Goal: Entertainment & Leisure: Consume media (video, audio)

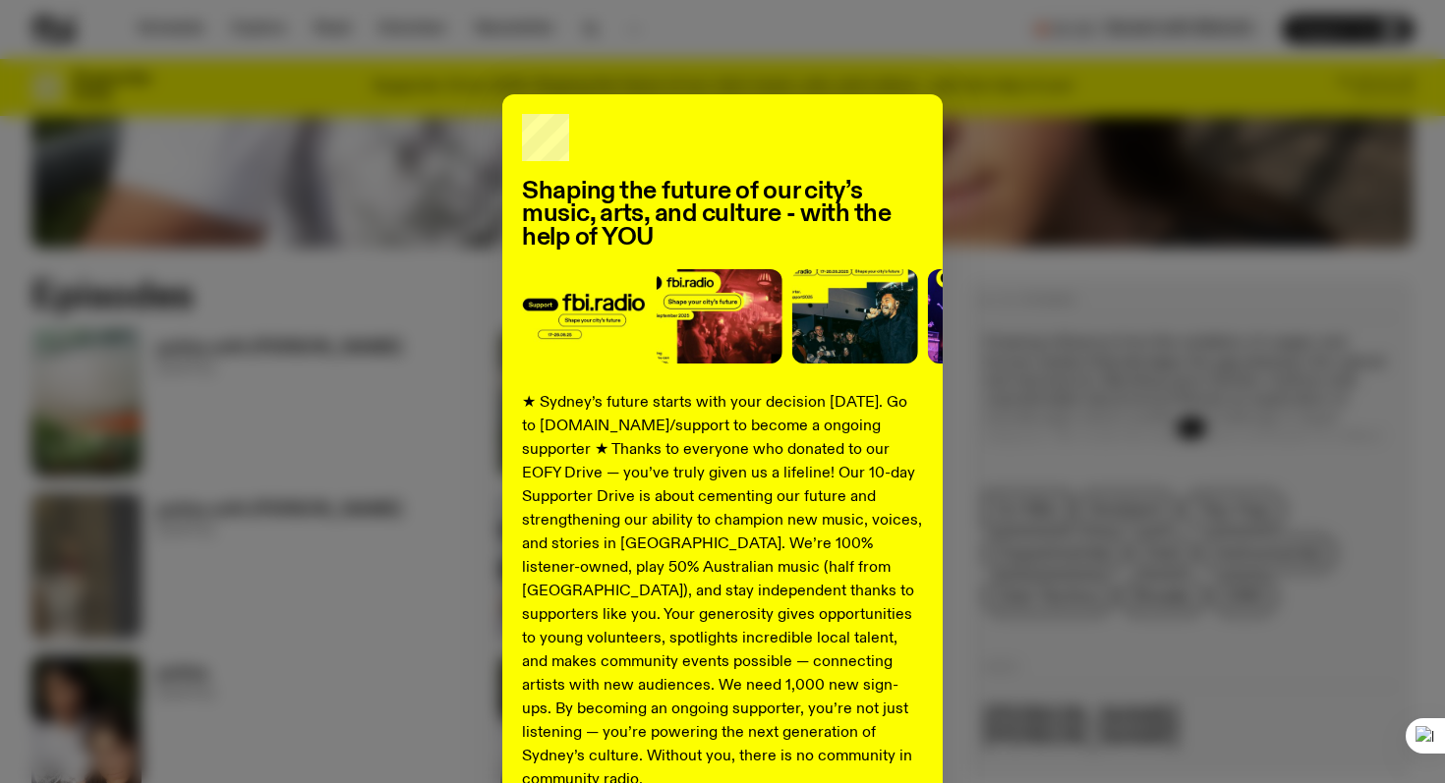
scroll to position [14, 0]
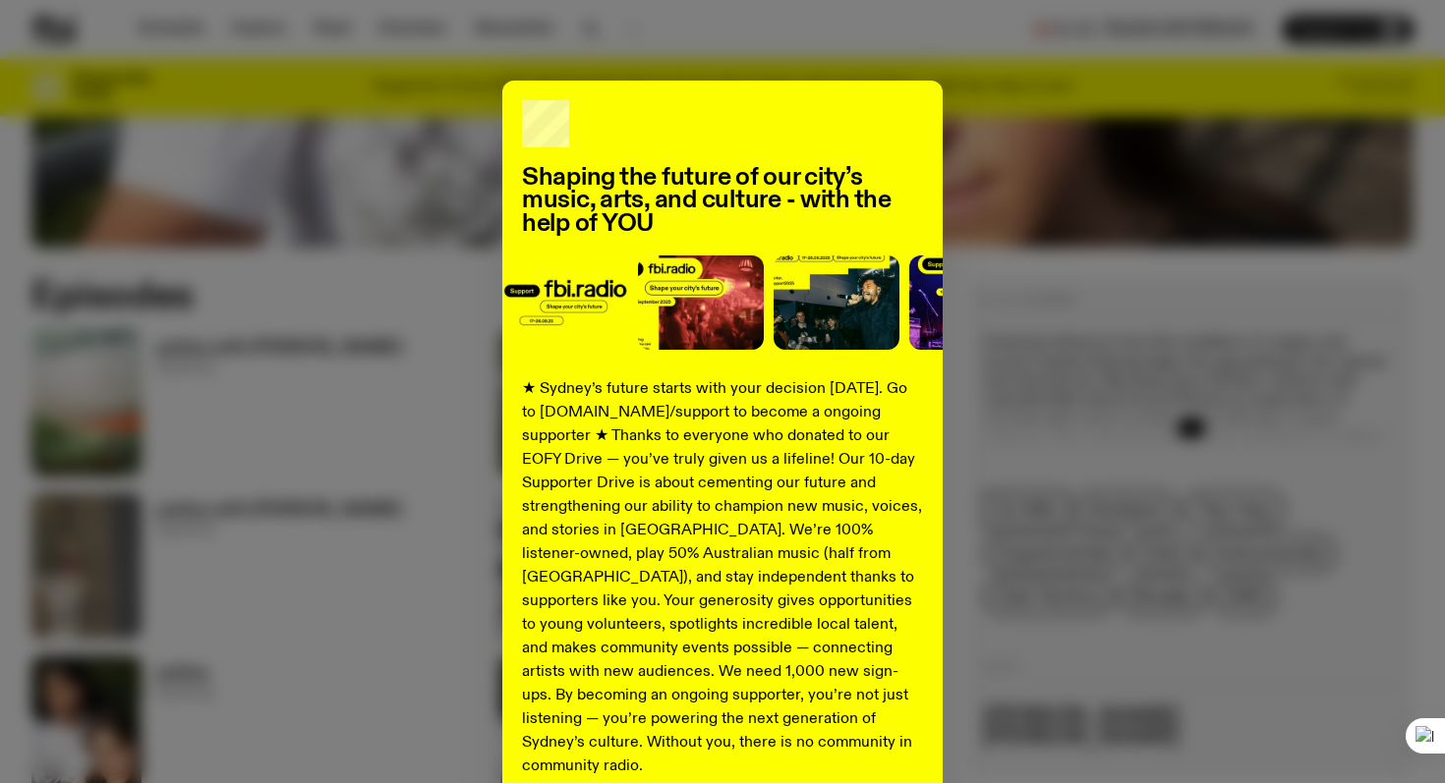
click at [429, 350] on div "Shaping the future of our city’s music, arts, and culture - with the help of YO…" at bounding box center [722, 485] width 1382 height 808
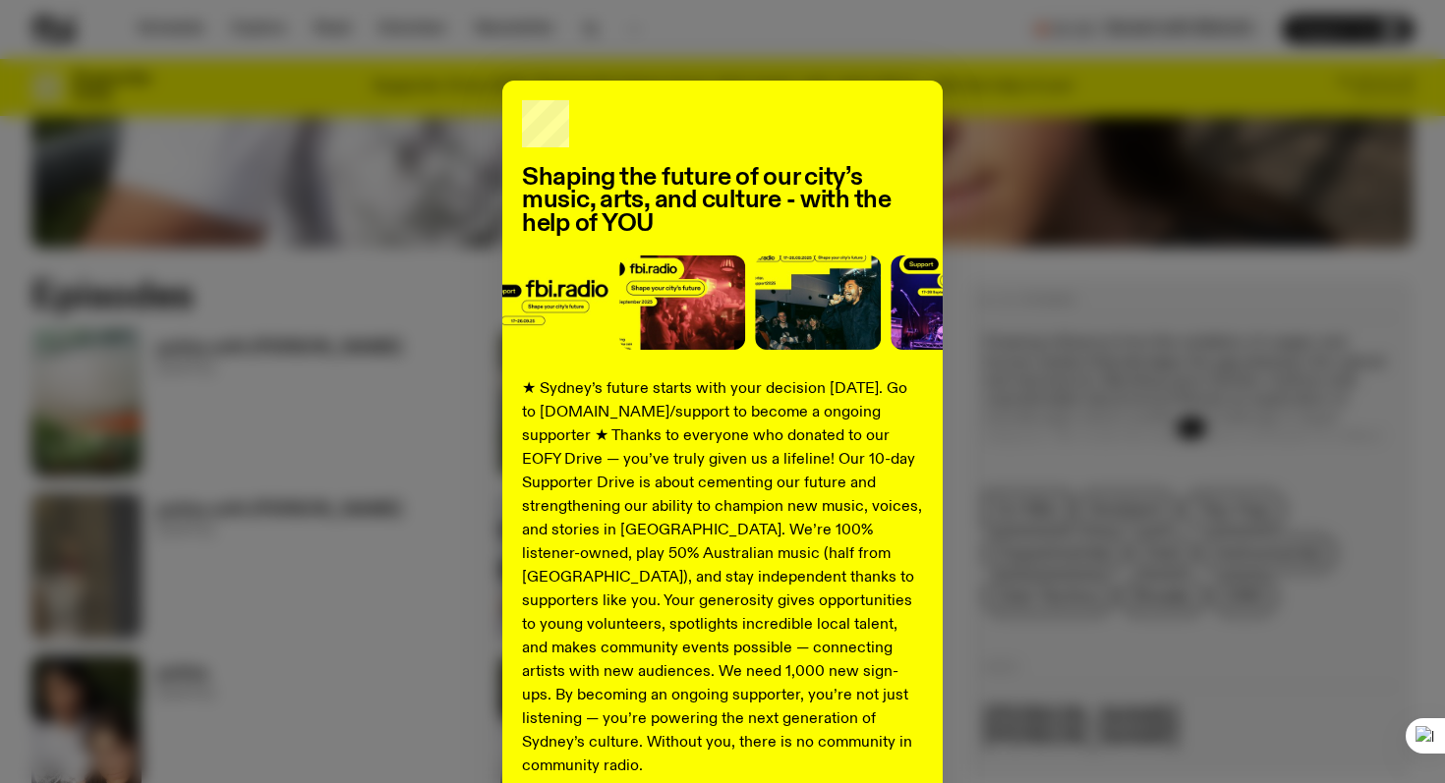
scroll to position [189, 0]
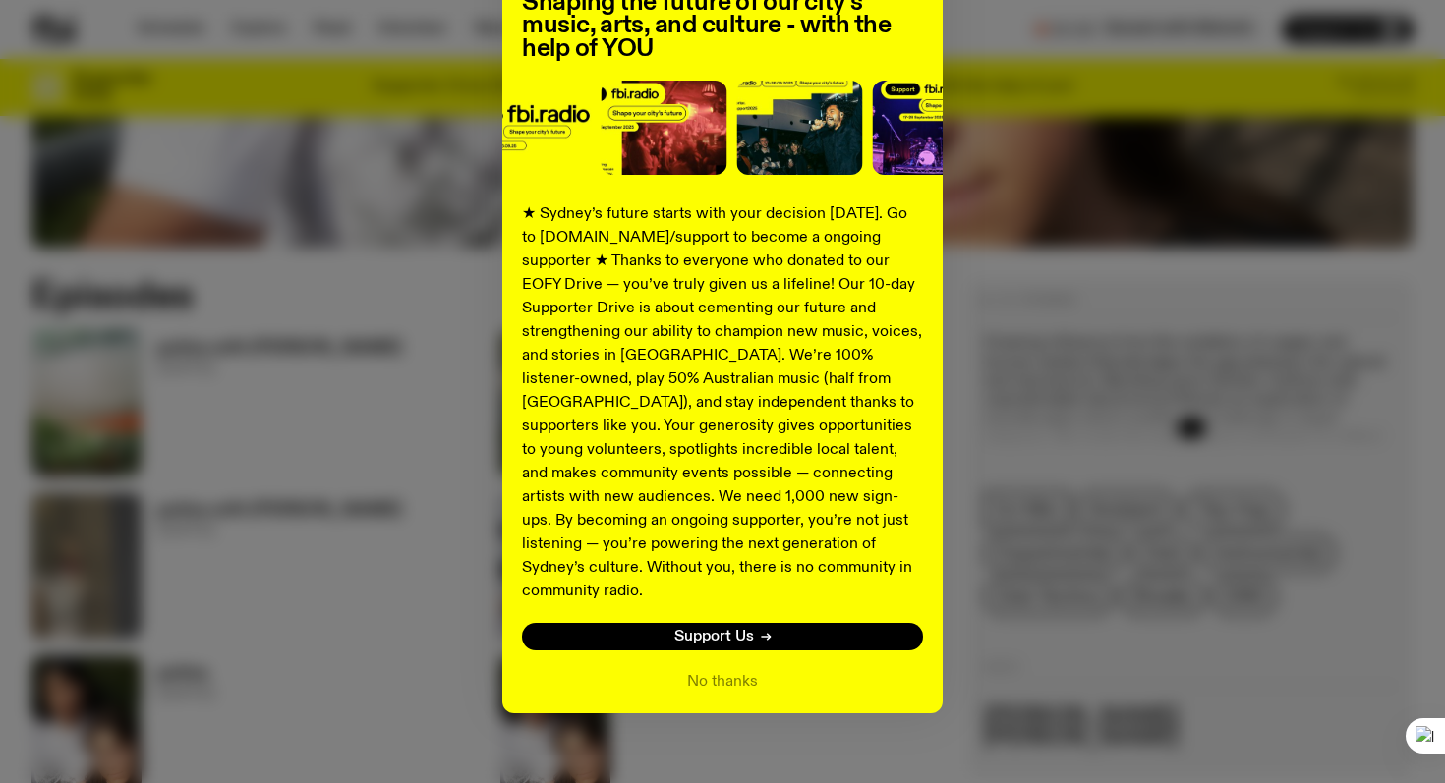
click at [694, 644] on div "Shaping the future of our city’s music, arts, and culture - with the help of YO…" at bounding box center [722, 310] width 440 height 808
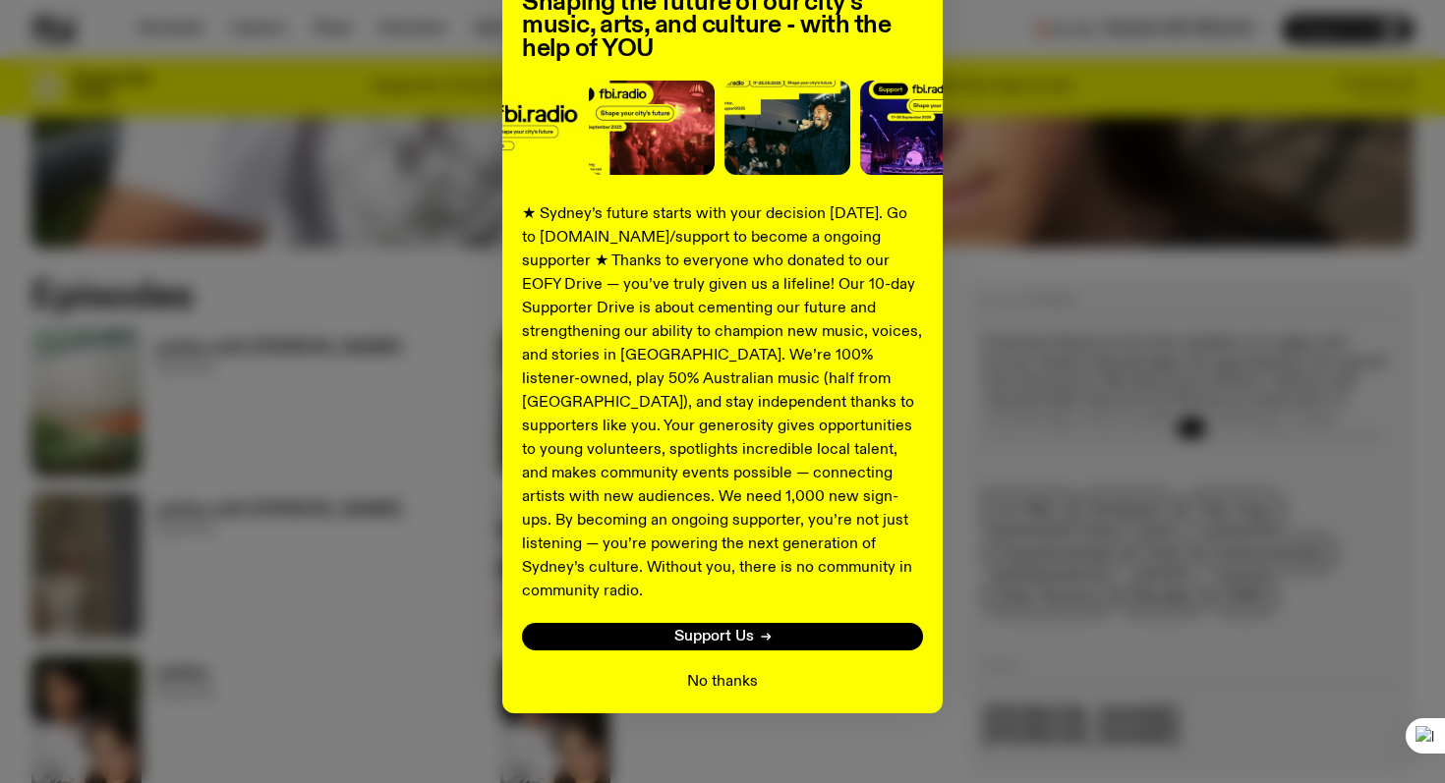
click at [695, 670] on button "No thanks" at bounding box center [722, 682] width 71 height 24
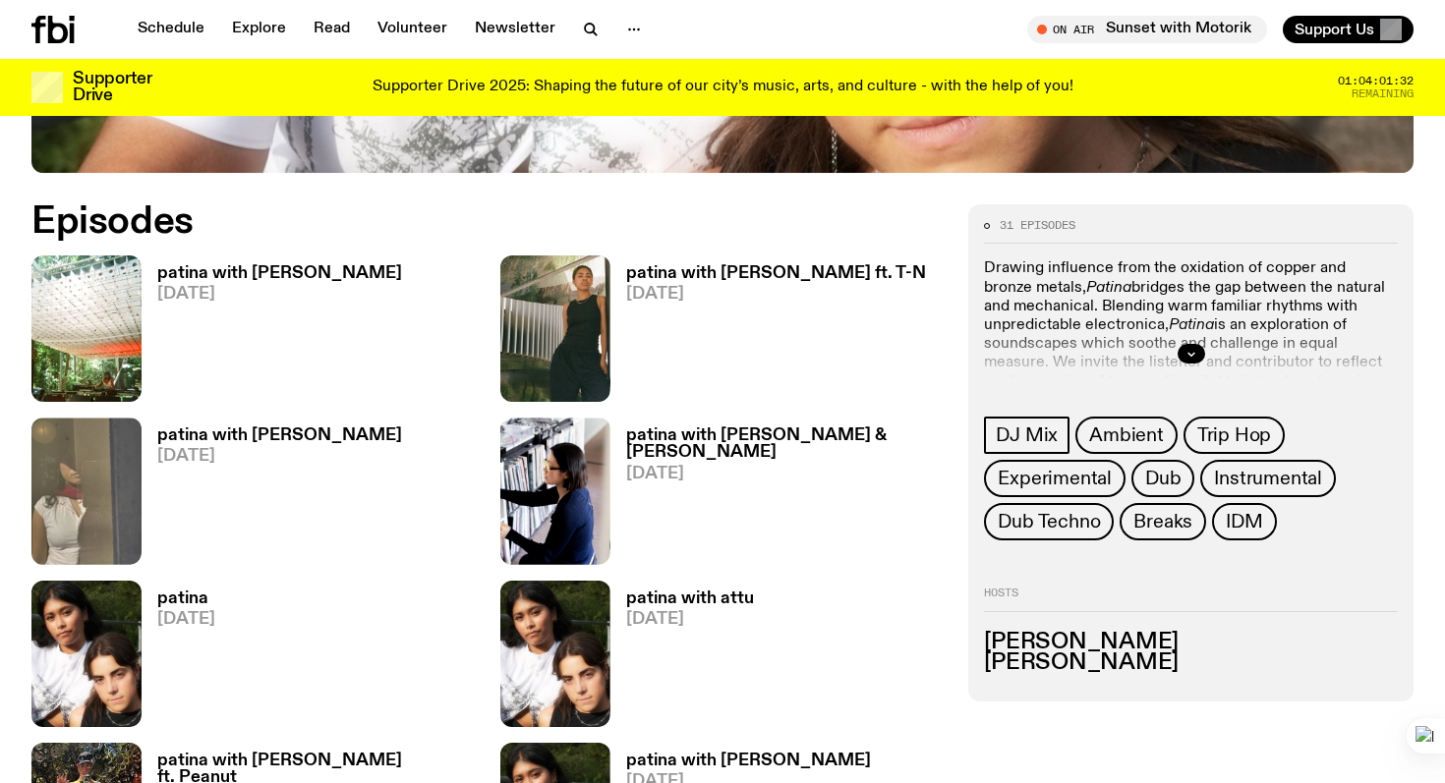
scroll to position [887, 0]
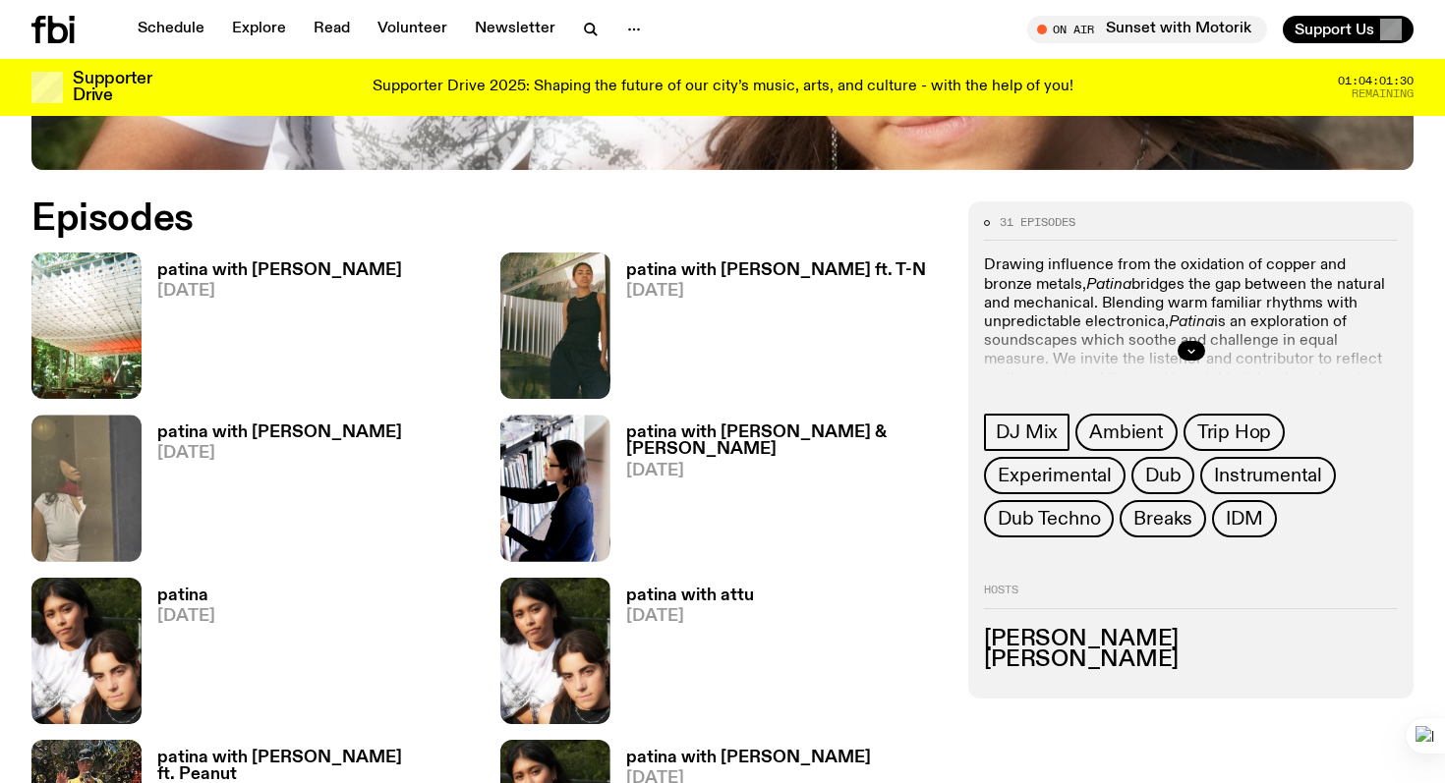
click at [231, 268] on h3 "patina with [PERSON_NAME]" at bounding box center [279, 270] width 245 height 17
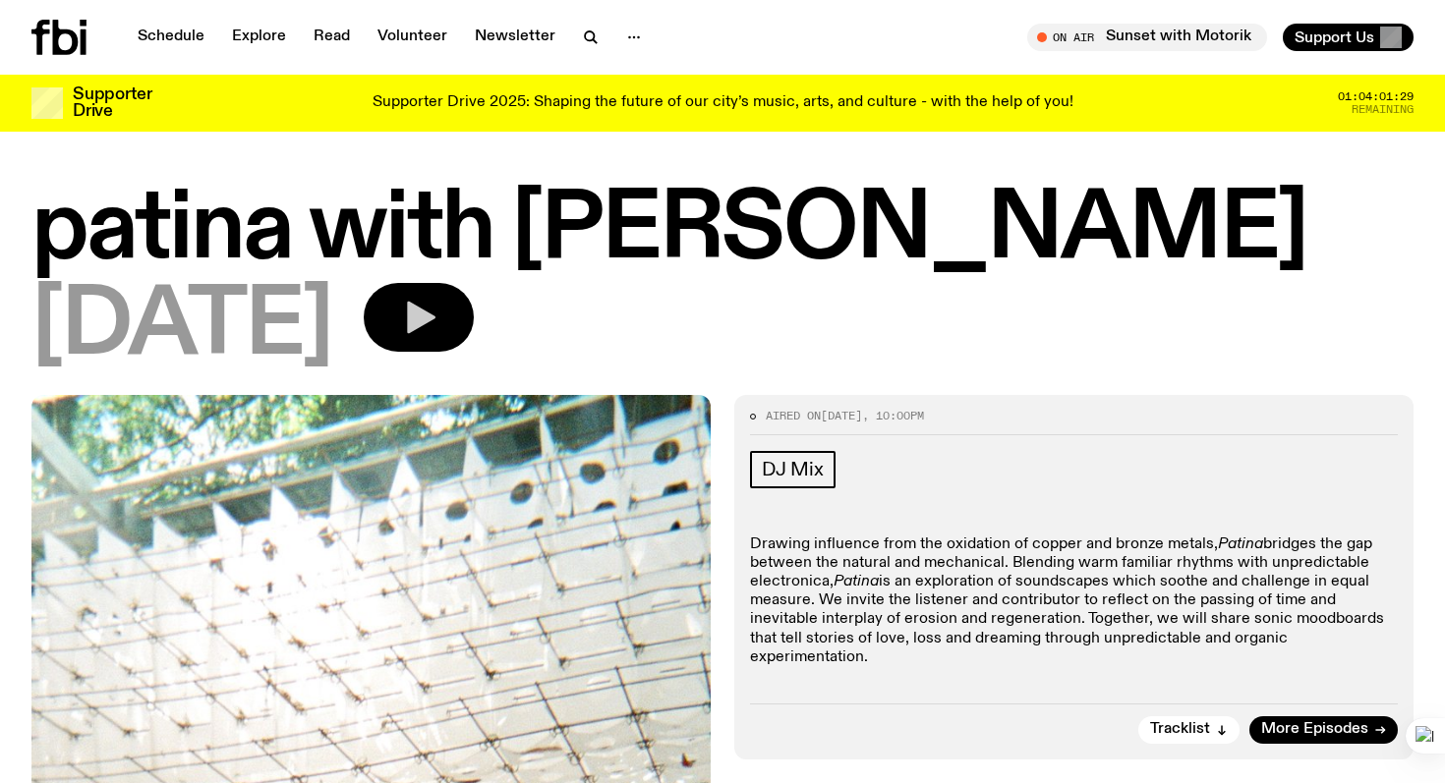
click at [438, 324] on icon "button" at bounding box center [418, 317] width 39 height 39
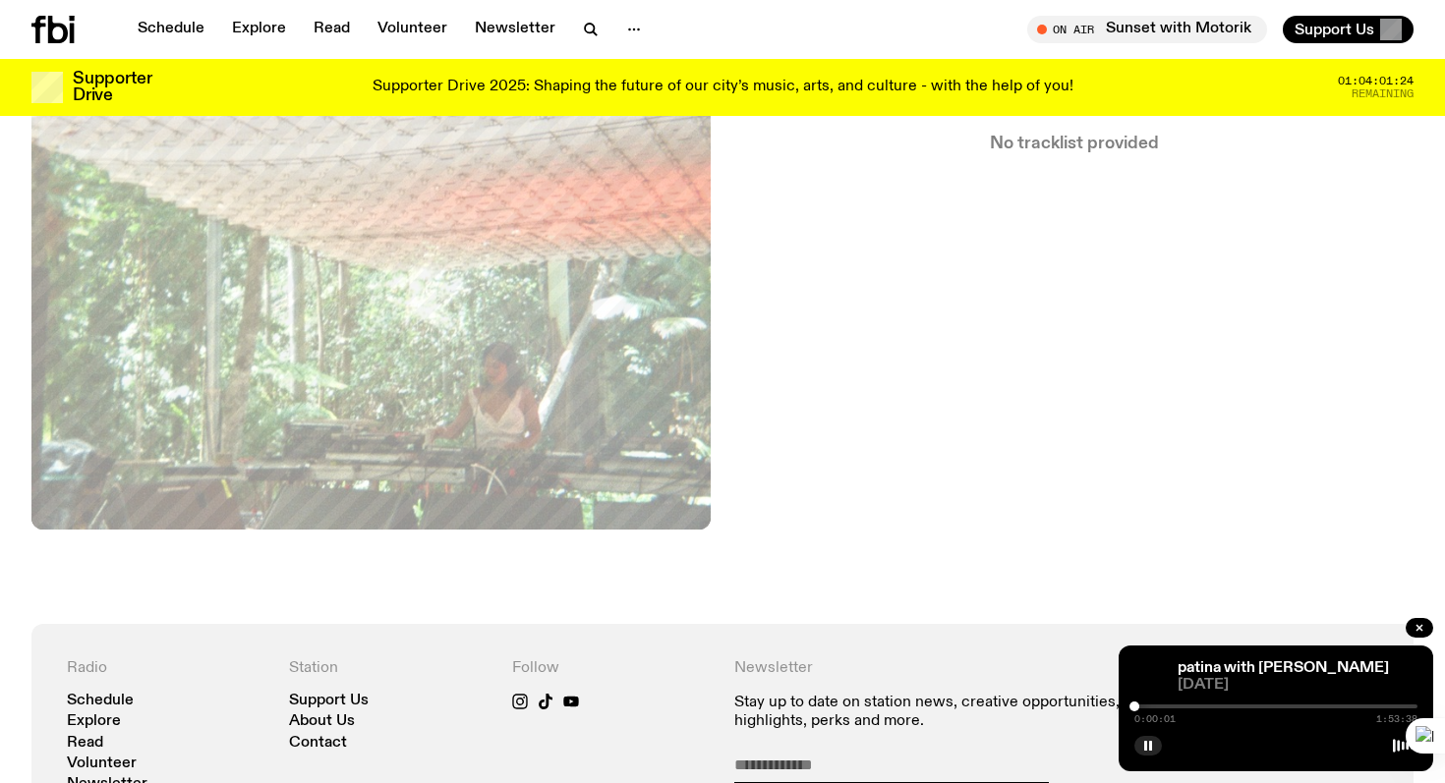
scroll to position [768, 0]
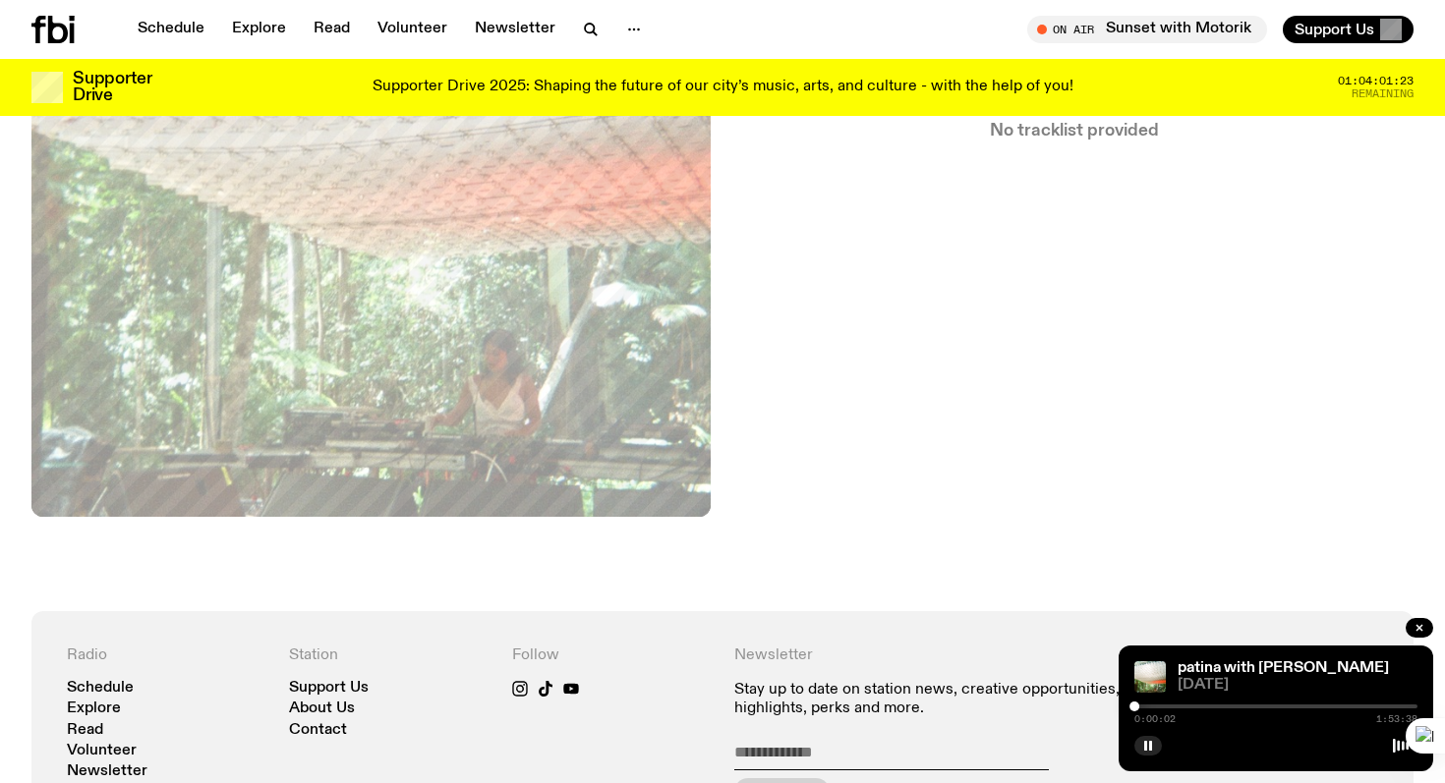
click at [1255, 709] on div "0:00:02 1:53:38" at bounding box center [1275, 713] width 283 height 24
click at [1255, 707] on div at bounding box center [1275, 707] width 283 height 4
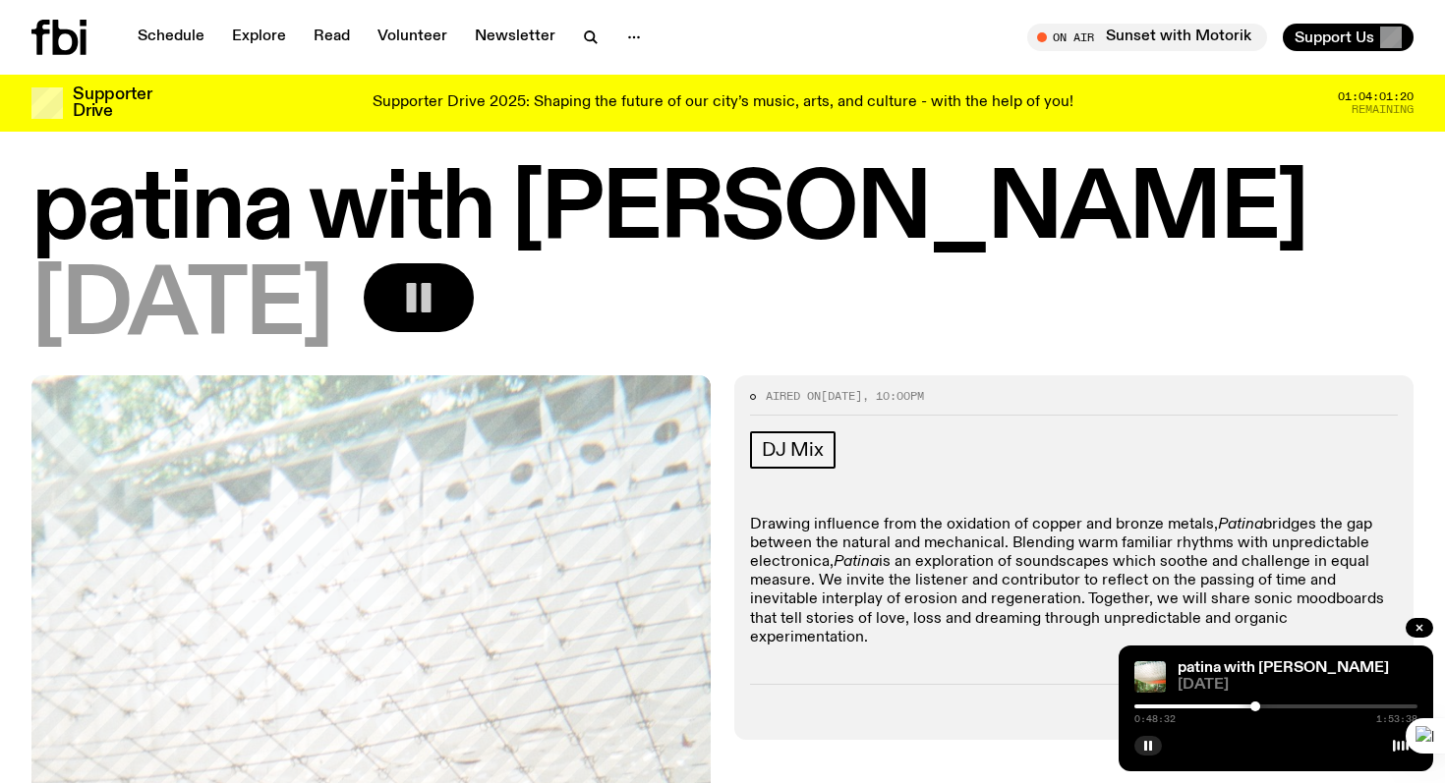
scroll to position [0, 0]
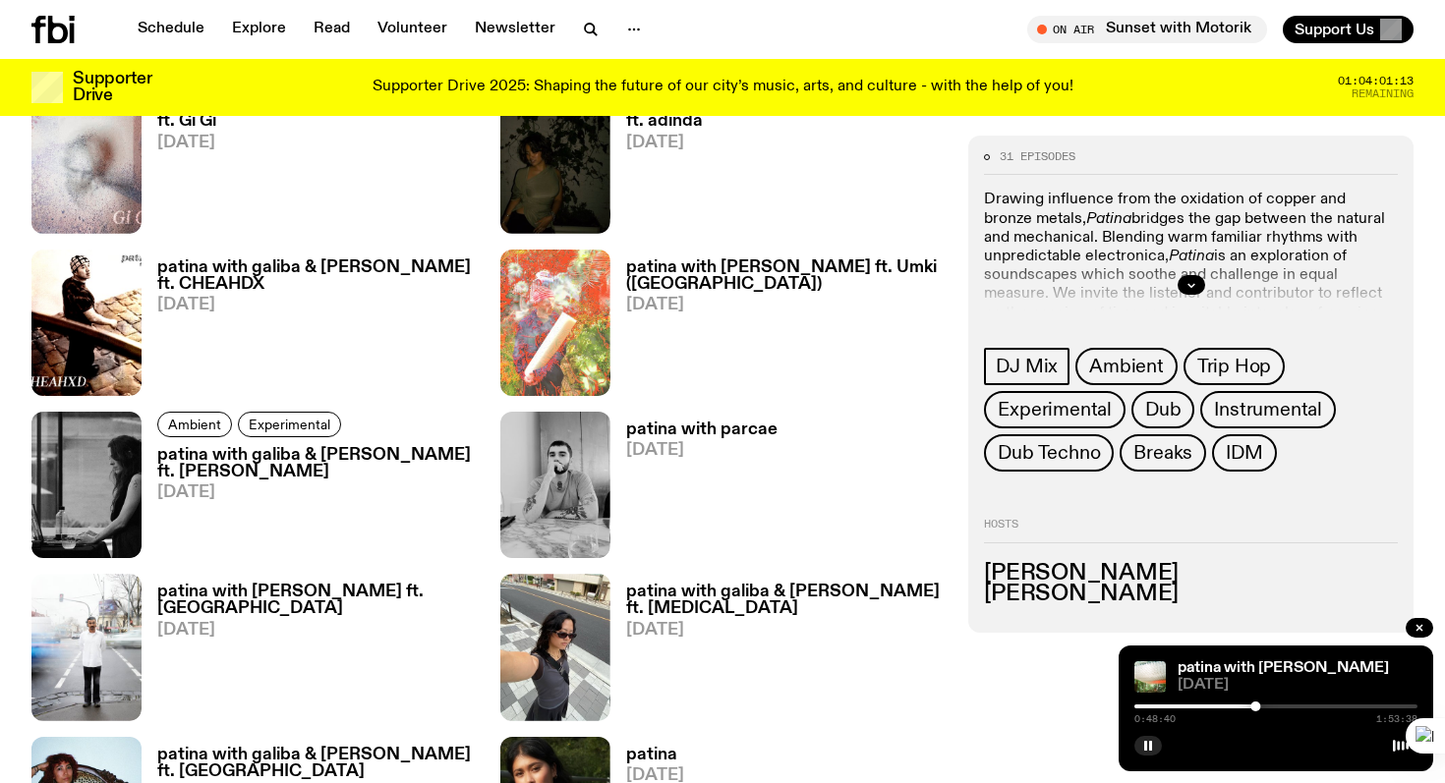
scroll to position [1823, 0]
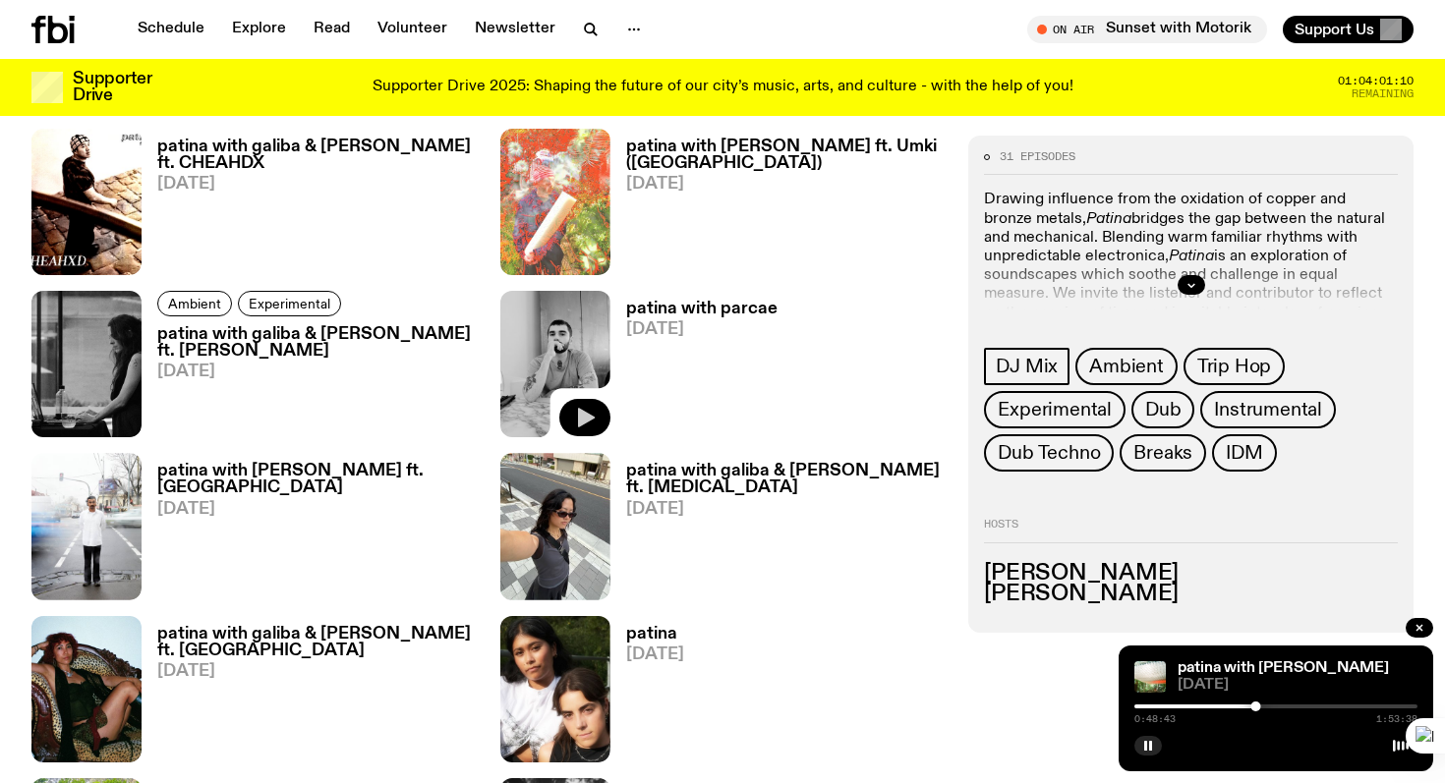
click at [580, 421] on icon "button" at bounding box center [586, 419] width 17 height 20
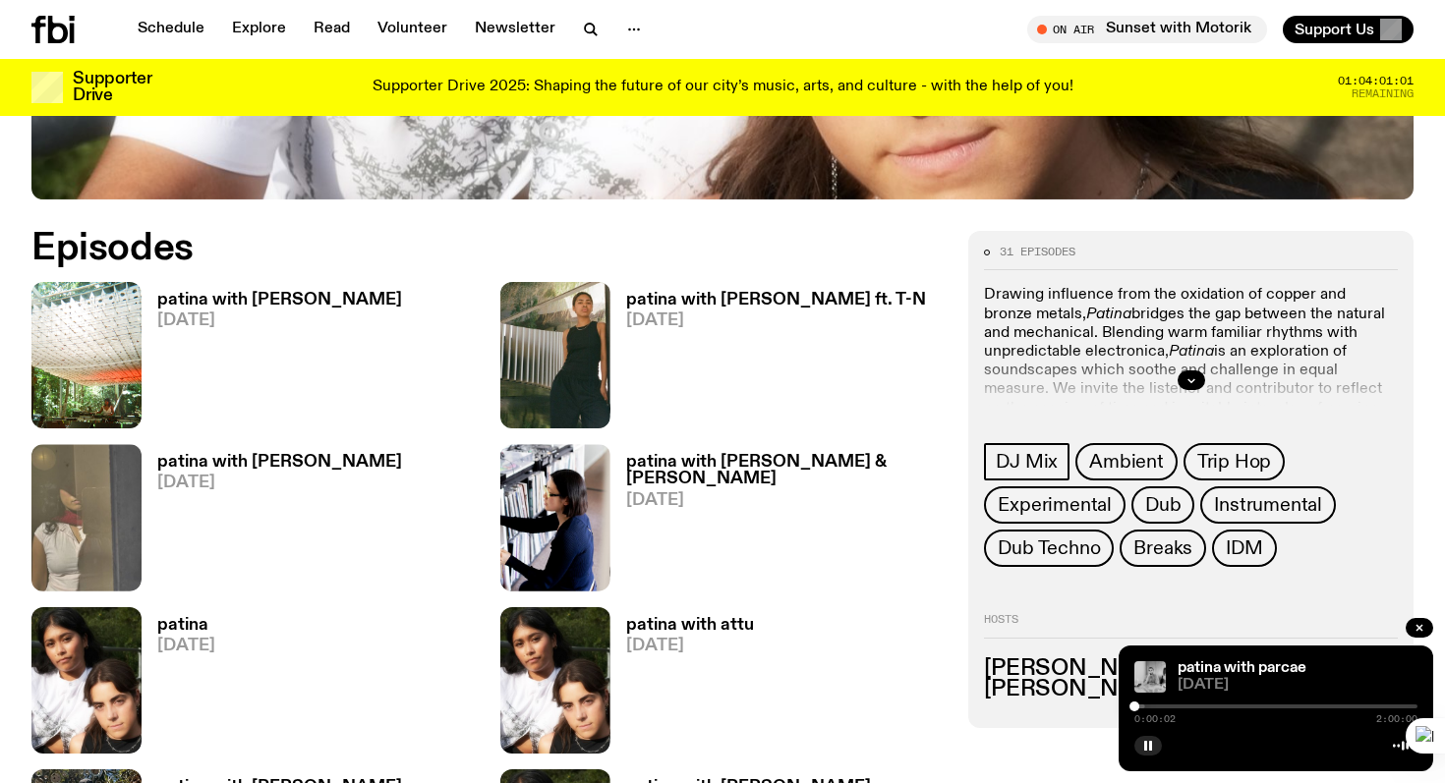
scroll to position [860, 0]
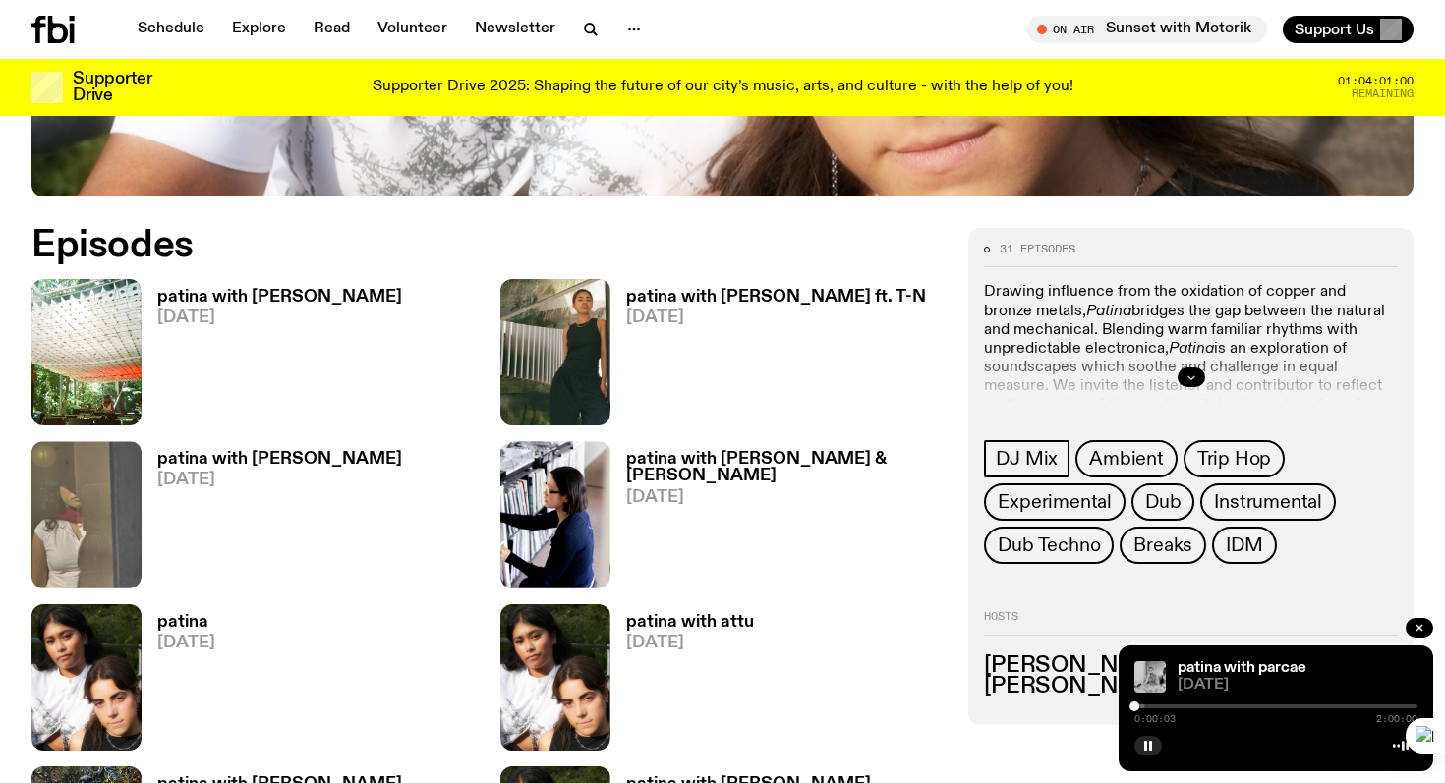
click at [1202, 373] on button "button" at bounding box center [1191, 378] width 28 height 20
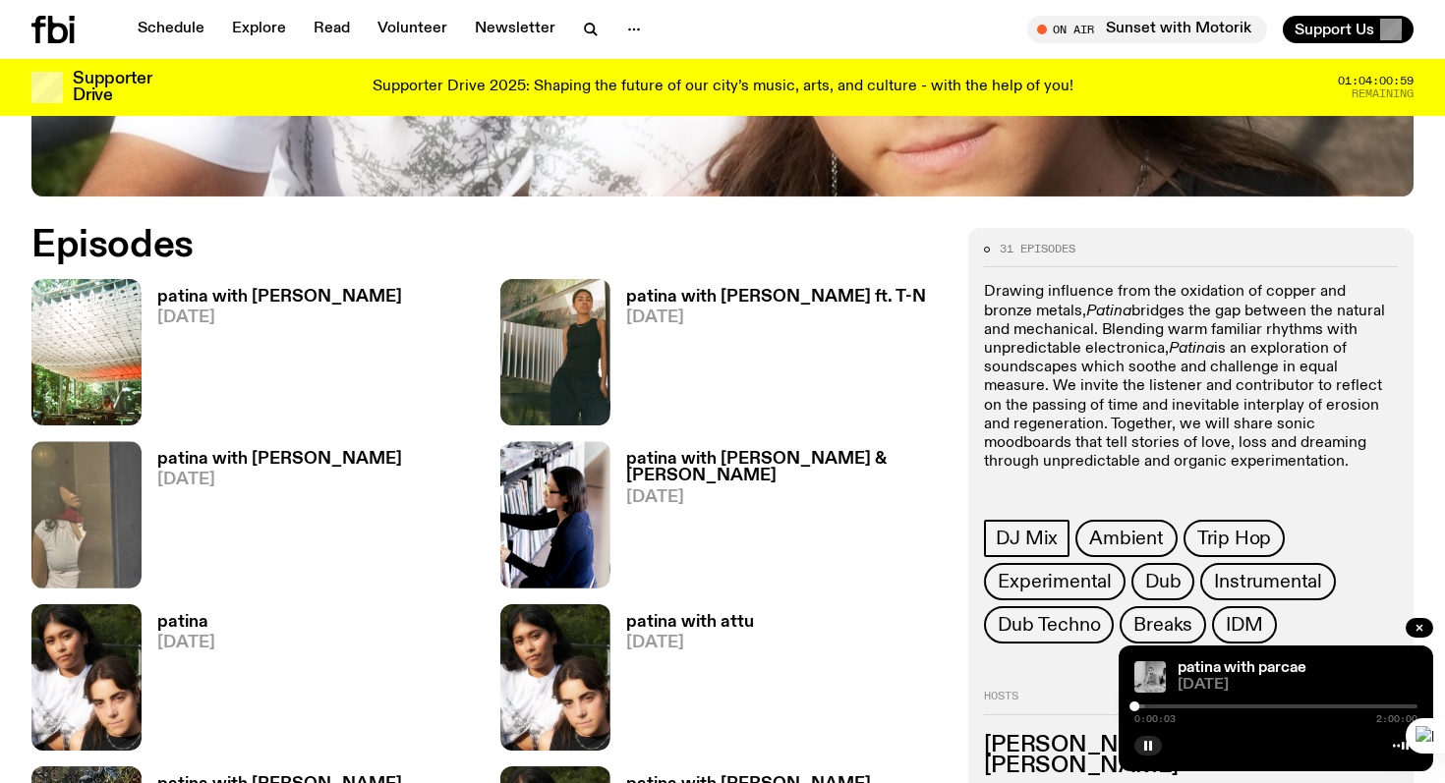
click at [1174, 341] on em "Patina" at bounding box center [1191, 349] width 45 height 16
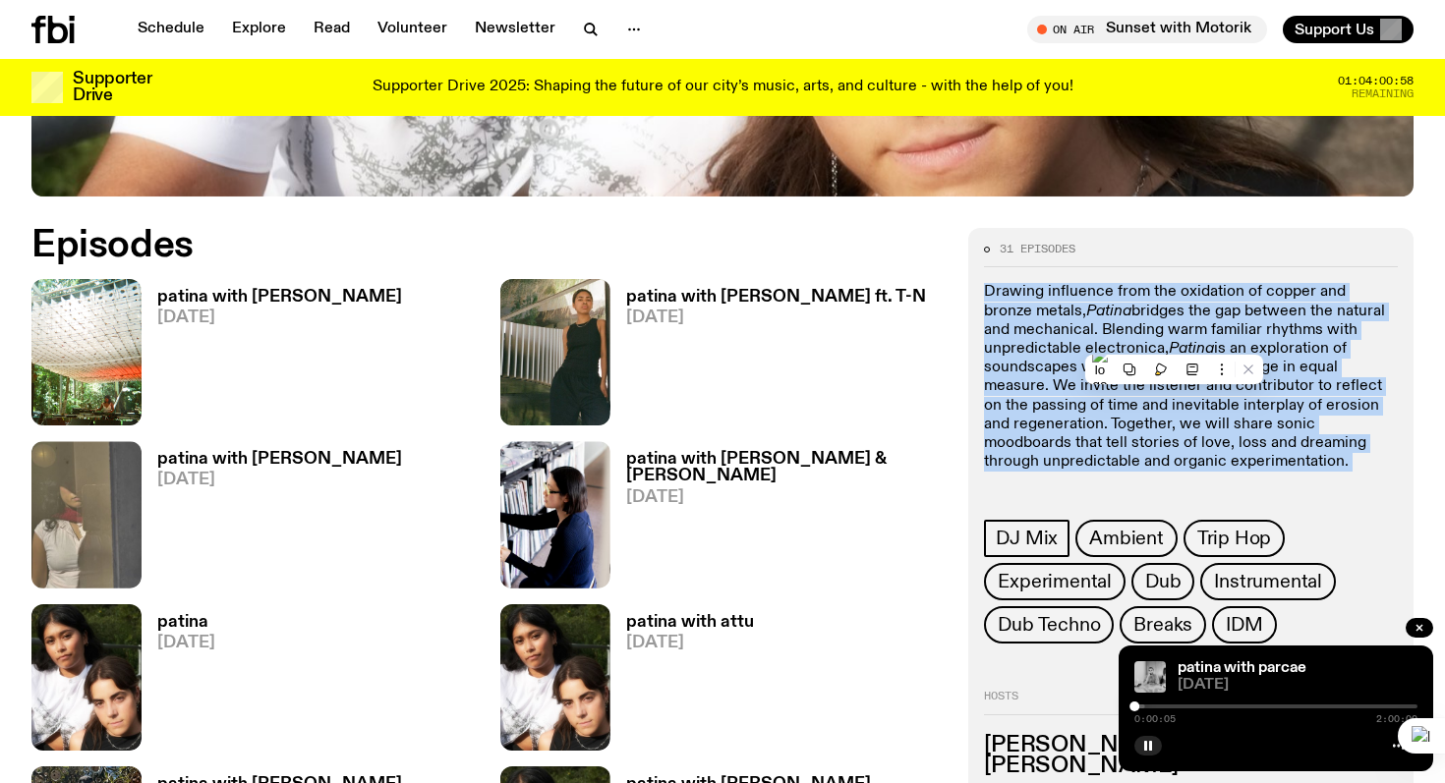
click at [1141, 331] on p "Drawing influence from the oxidation of copper and bronze metals, Patina bridge…" at bounding box center [1191, 377] width 414 height 189
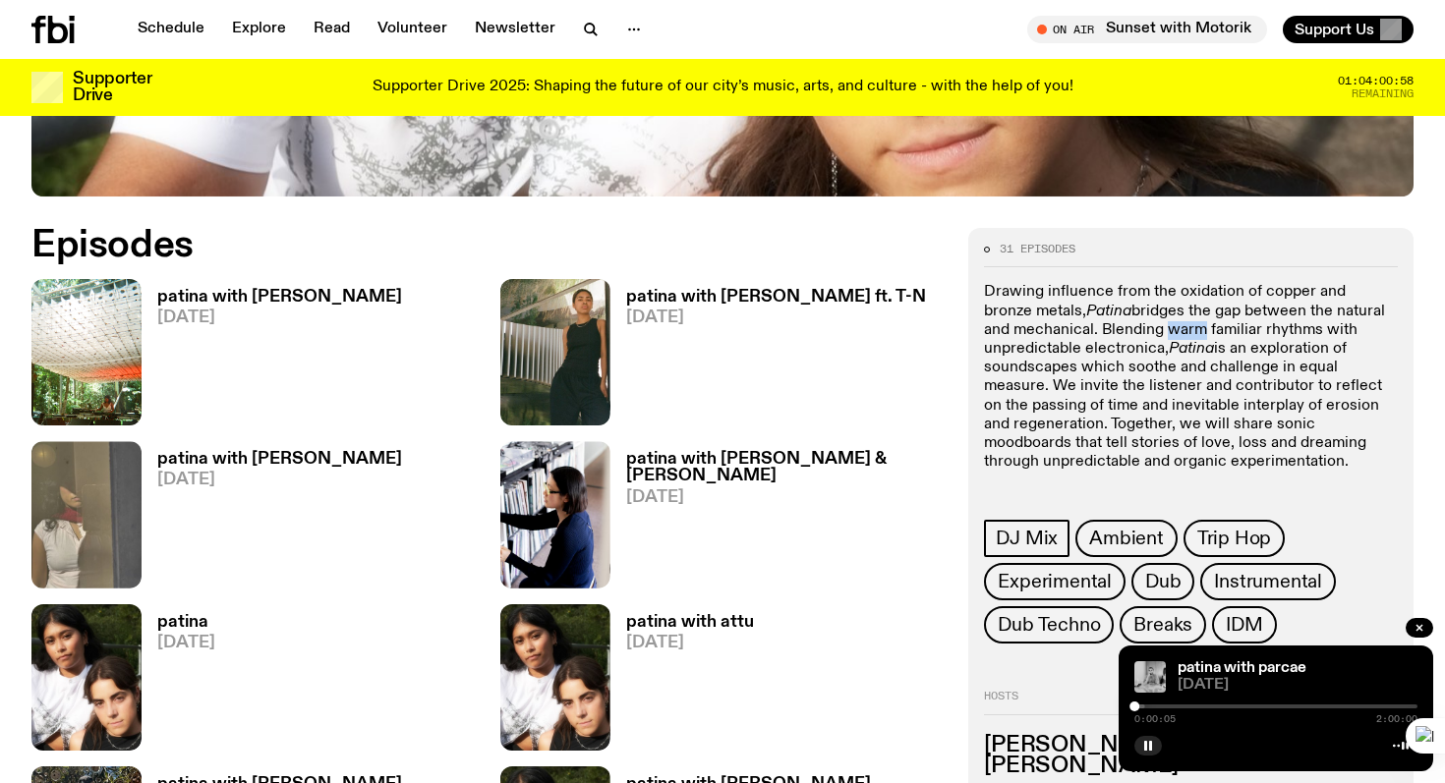
click at [1141, 331] on p "Drawing influence from the oxidation of copper and bronze metals, Patina bridge…" at bounding box center [1191, 377] width 414 height 189
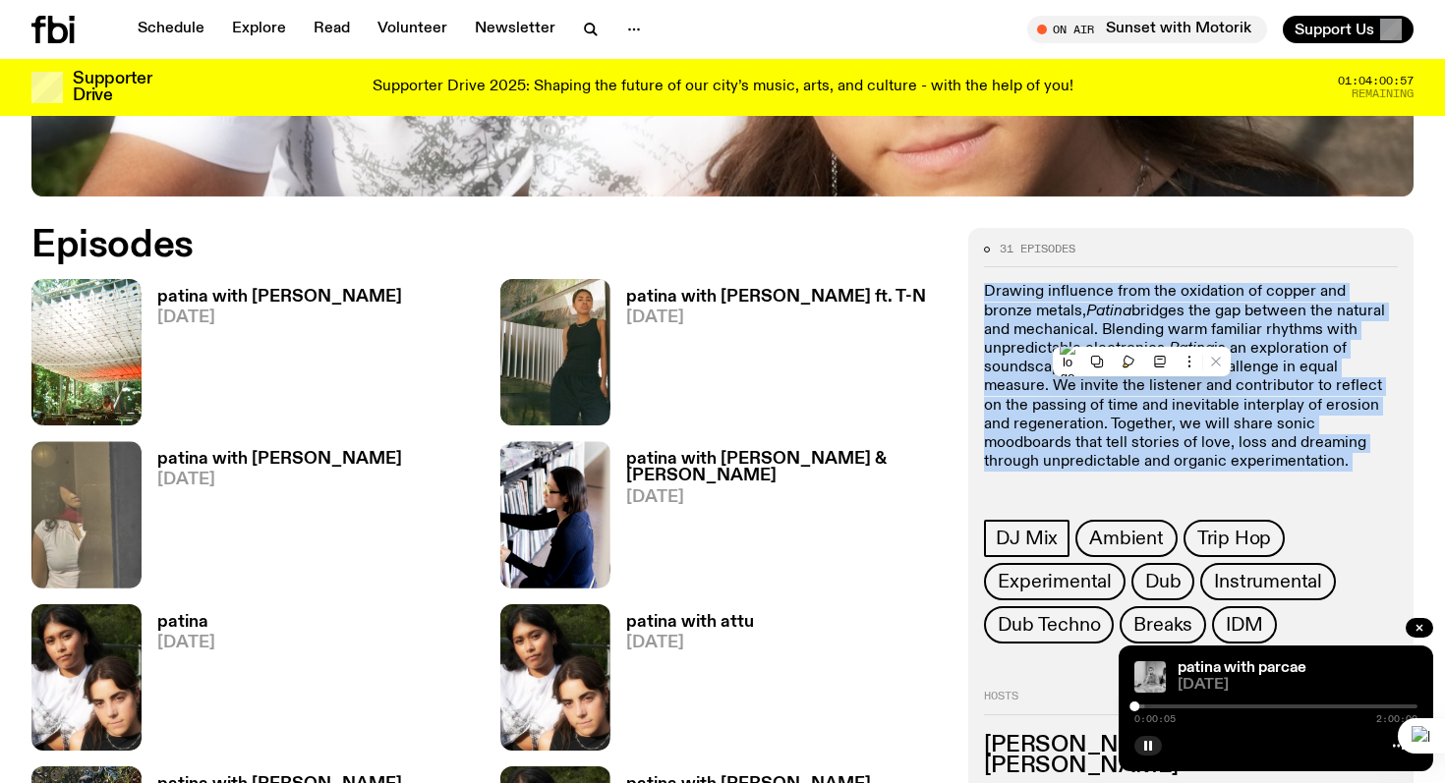
click at [1141, 331] on p "Drawing influence from the oxidation of copper and bronze metals, Patina bridge…" at bounding box center [1191, 377] width 414 height 189
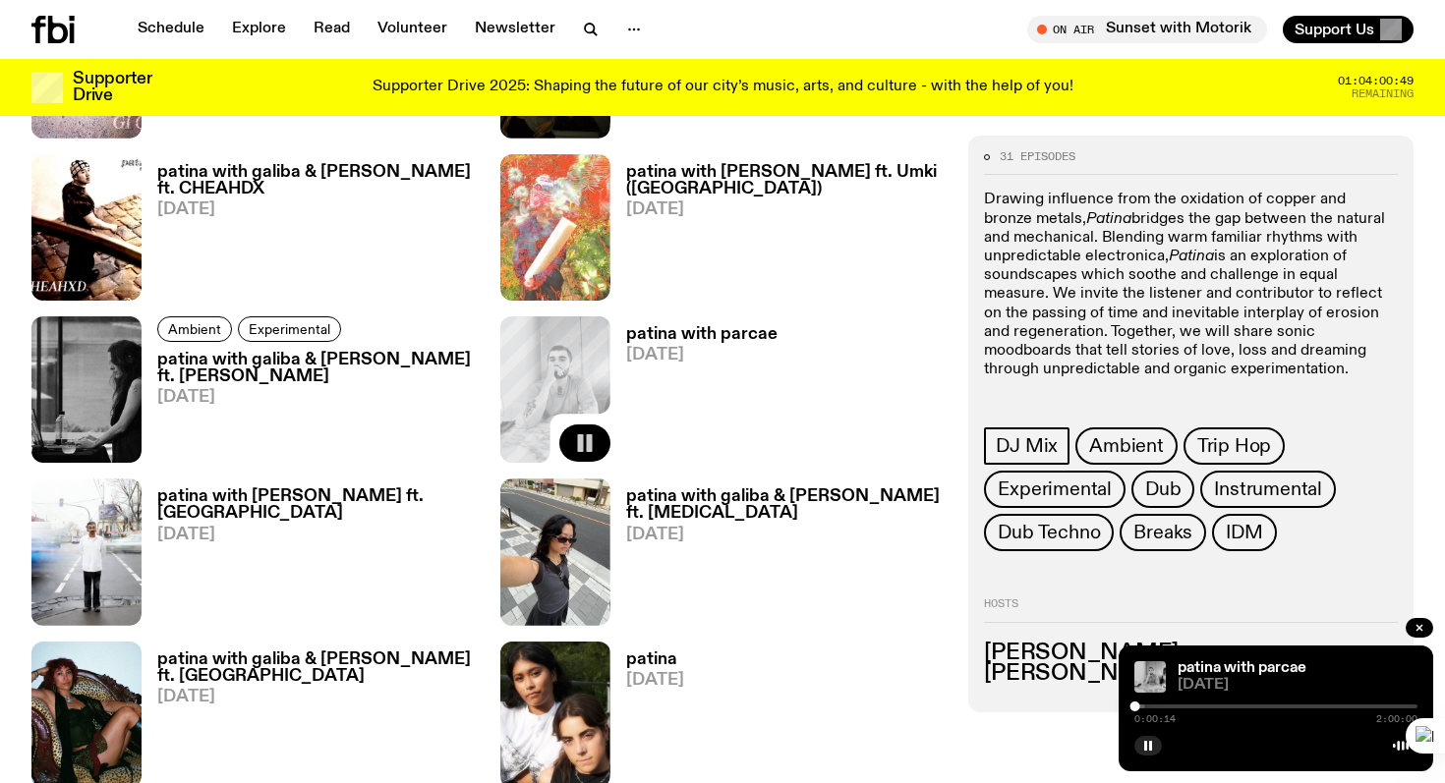
scroll to position [1796, 0]
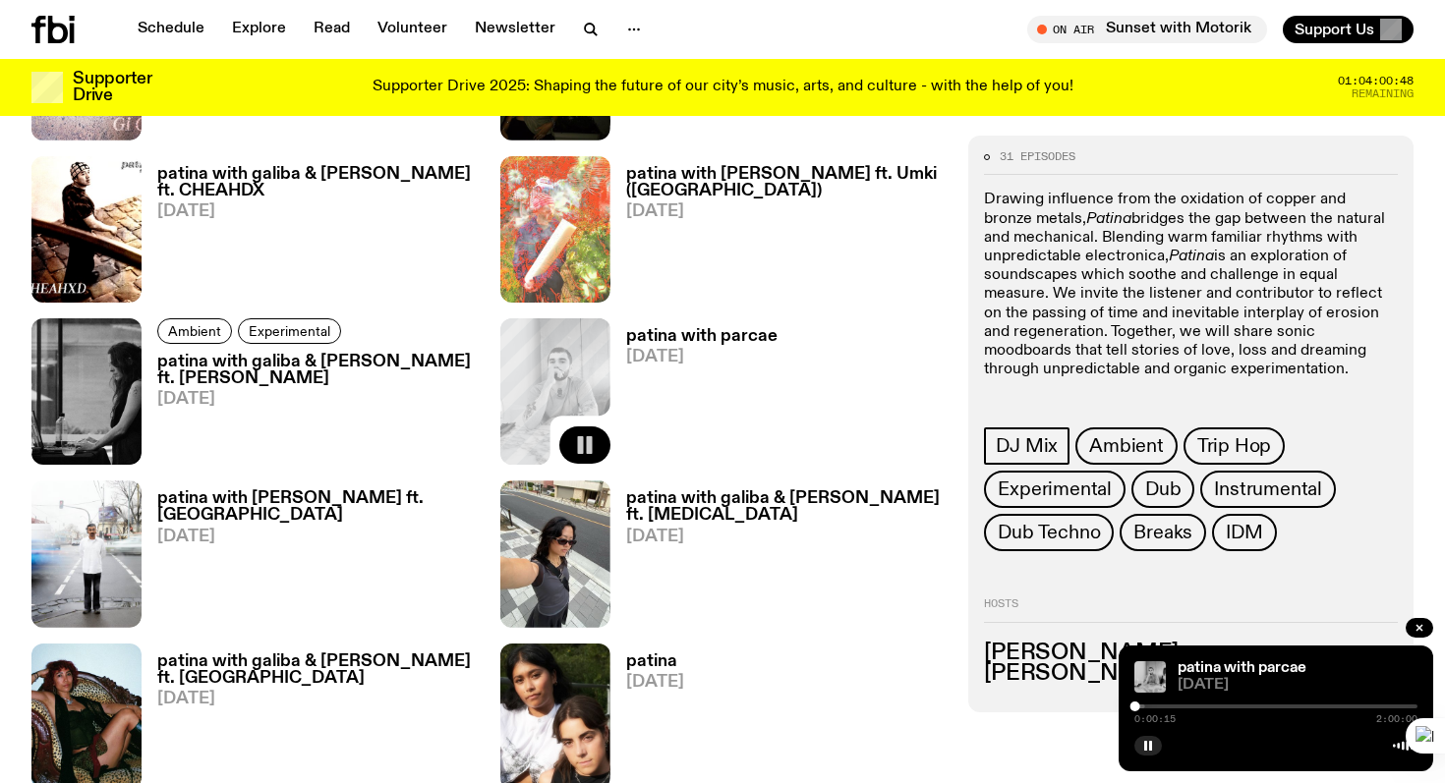
click at [591, 442] on rect "button" at bounding box center [589, 445] width 6 height 18
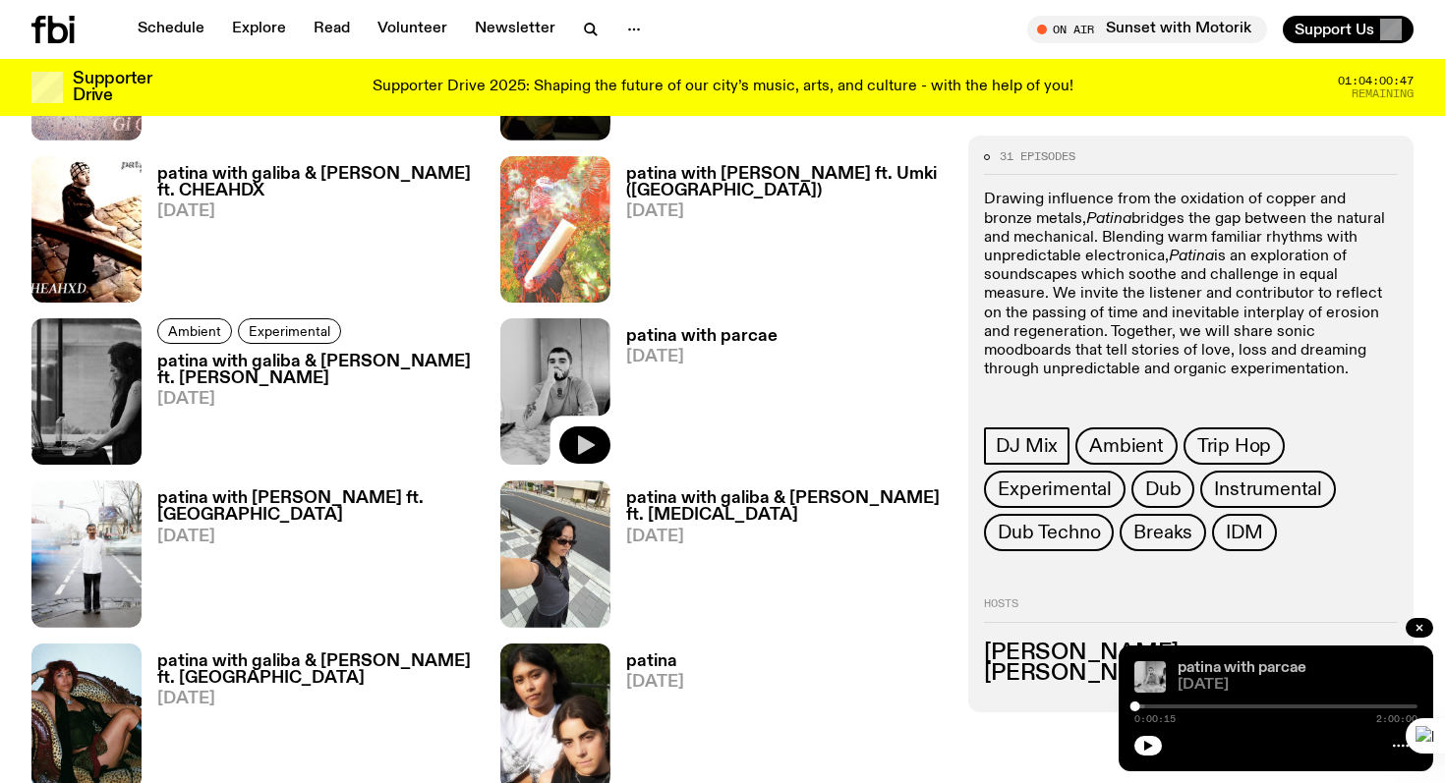
click at [1220, 662] on link "patina with parcae" at bounding box center [1241, 668] width 129 height 16
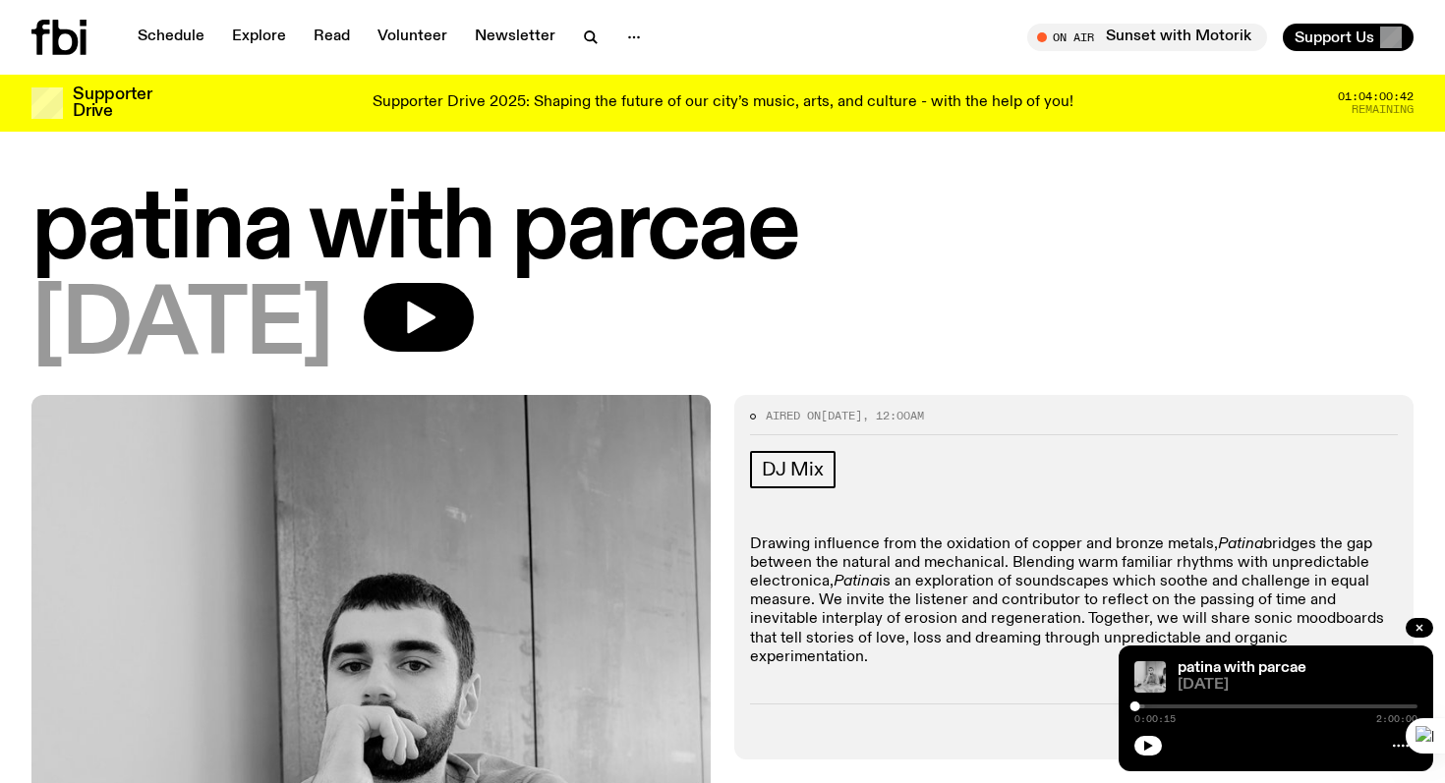
click at [525, 241] on h1 "patina with parcae" at bounding box center [722, 231] width 1382 height 88
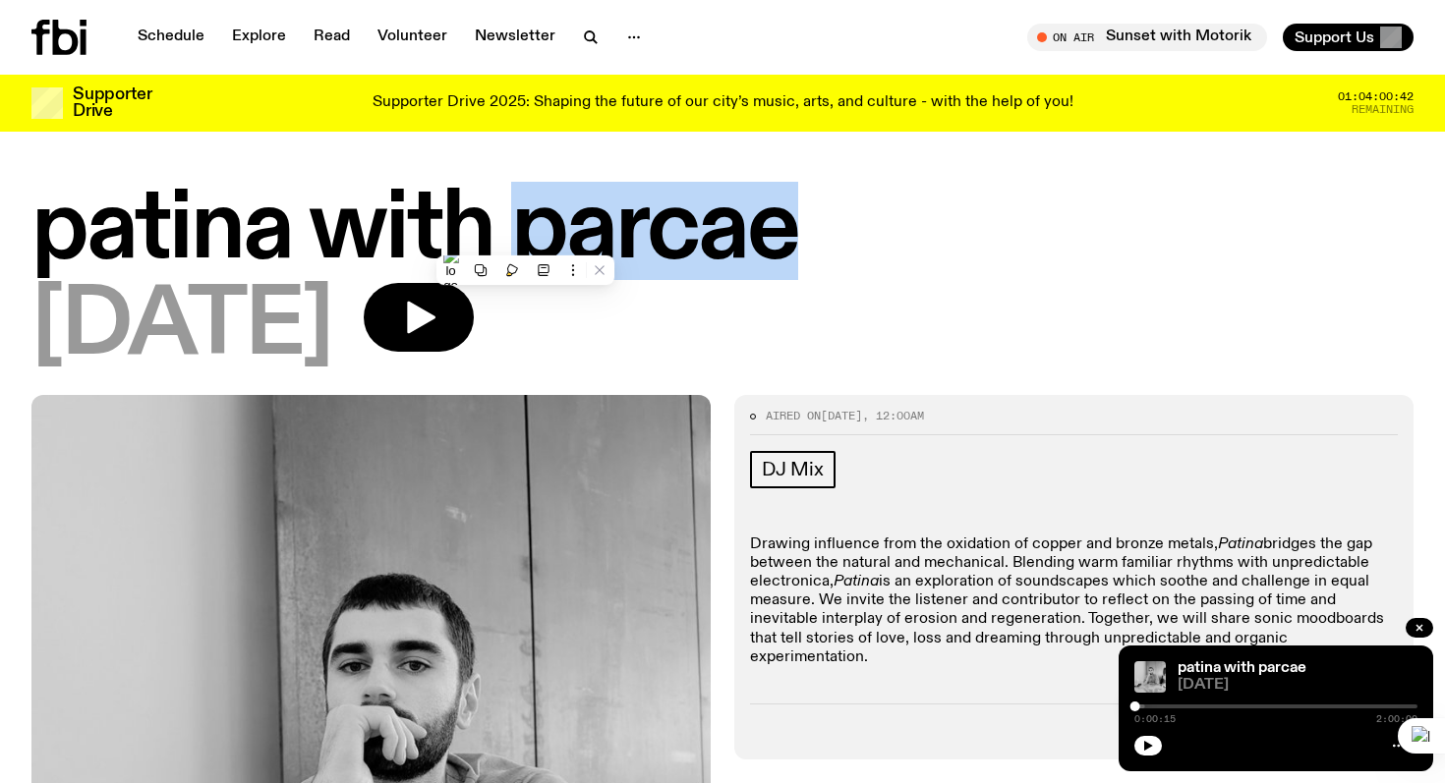
click at [525, 241] on h1 "patina with parcae" at bounding box center [722, 231] width 1382 height 88
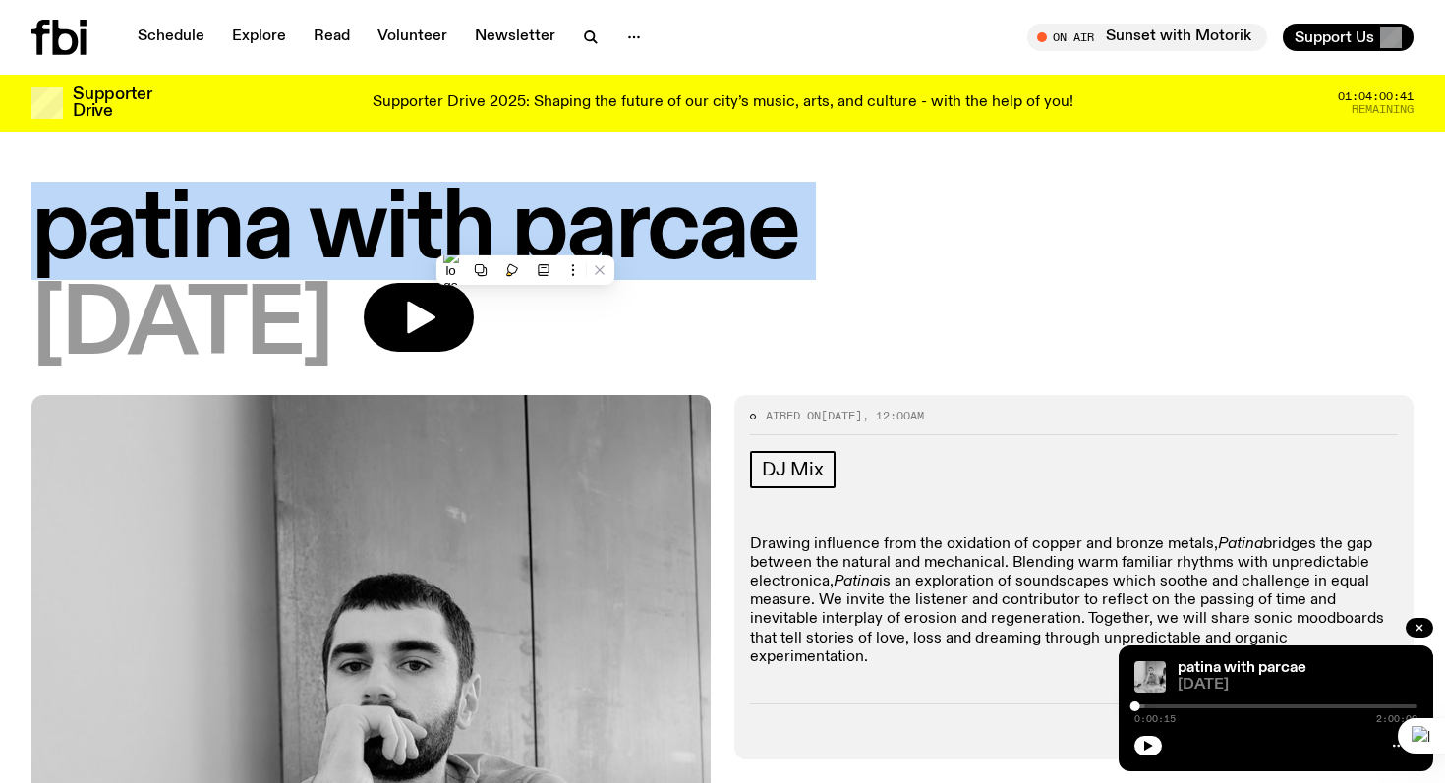
copy h1 "patina with parcae"
drag, startPoint x: 506, startPoint y: 216, endPoint x: 529, endPoint y: 220, distance: 22.9
click at [529, 220] on h1 "patina with parcae" at bounding box center [722, 231] width 1382 height 88
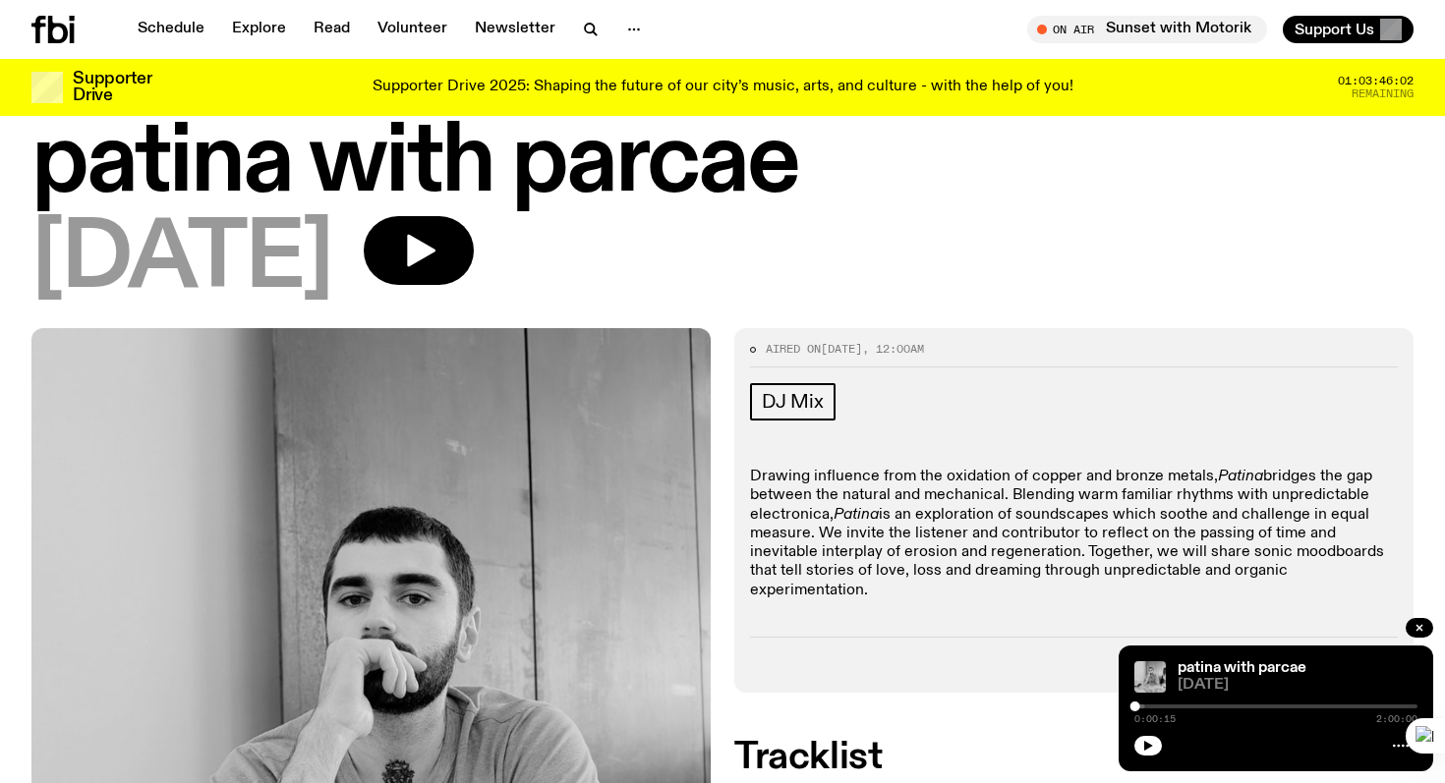
scroll to position [84, 0]
